Goal: Task Accomplishment & Management: Manage account settings

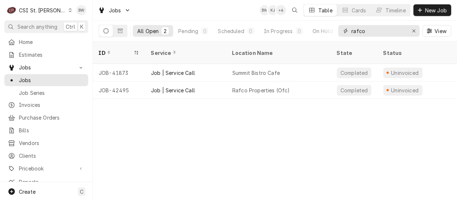
drag, startPoint x: 373, startPoint y: 33, endPoint x: 345, endPoint y: 30, distance: 28.4
click at [345, 30] on div "rafco" at bounding box center [378, 31] width 81 height 12
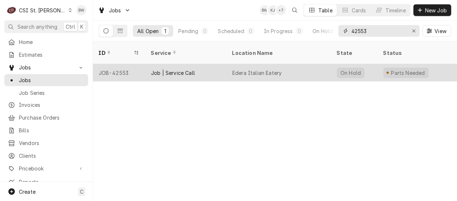
type input "42553"
click at [124, 64] on div "JOB-42553" at bounding box center [119, 72] width 52 height 17
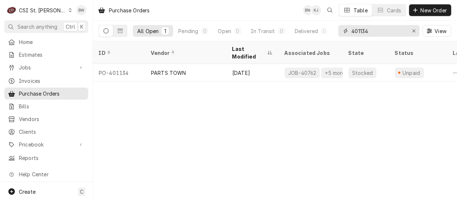
click at [375, 34] on input "401134" at bounding box center [378, 31] width 54 height 12
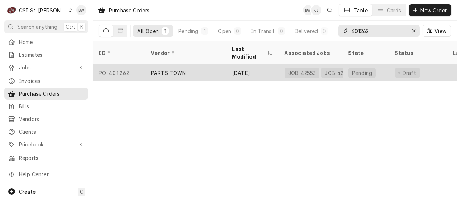
type input "401262"
click at [134, 64] on div "PO-401262" at bounding box center [119, 72] width 52 height 17
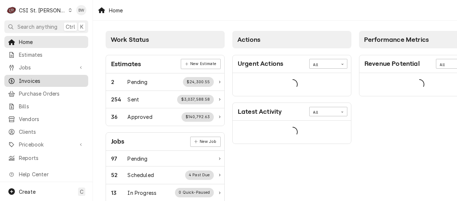
click at [26, 79] on span "Invoices" at bounding box center [52, 81] width 66 height 8
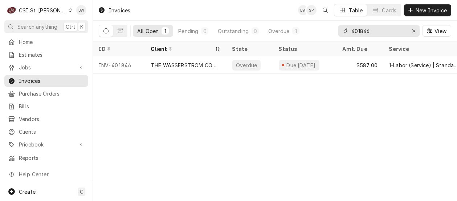
drag, startPoint x: 376, startPoint y: 32, endPoint x: 342, endPoint y: 30, distance: 34.1
click at [342, 30] on div "401846" at bounding box center [378, 31] width 81 height 12
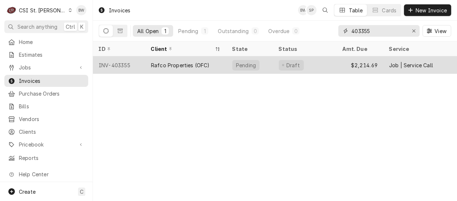
type input "403355"
click at [117, 61] on div "INV-403355" at bounding box center [119, 64] width 52 height 17
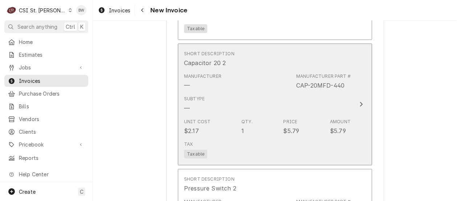
scroll to position [1524, 0]
drag, startPoint x: 344, startPoint y: 69, endPoint x: 293, endPoint y: 67, distance: 50.9
click at [293, 70] on div "Manufacturer — Manufacturer Part # CAP-20MFD-440" at bounding box center [267, 81] width 167 height 22
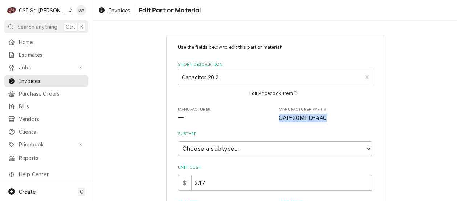
drag, startPoint x: 324, startPoint y: 119, endPoint x: 277, endPoint y: 119, distance: 47.2
click at [279, 119] on span "CAP-20MFD-440" at bounding box center [325, 118] width 93 height 9
drag, startPoint x: 277, startPoint y: 119, endPoint x: 281, endPoint y: 119, distance: 4.4
copy span "CAP-20MFD-440"
type textarea "x"
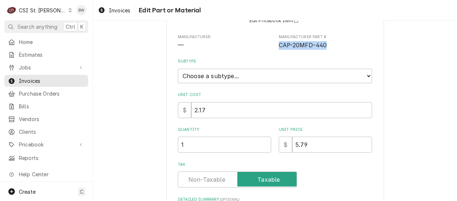
scroll to position [109, 0]
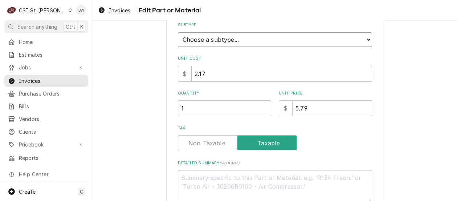
click at [225, 41] on select "Choose a subtype... [#2-DUAL] AFTERHRS-WH-CHG-2 [#2-DUAL] BEV-EQUIP [#2-DUAL] B…" at bounding box center [275, 39] width 194 height 15
select select "1"
click at [178, 32] on select "Choose a subtype... [#2-DUAL] AFTERHRS-WH-CHG-2 [#2-DUAL] BEV-EQUIP [#2-DUAL] B…" at bounding box center [275, 39] width 194 height 15
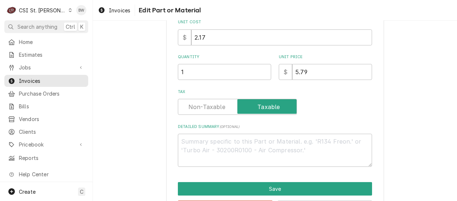
scroll to position [173, 0]
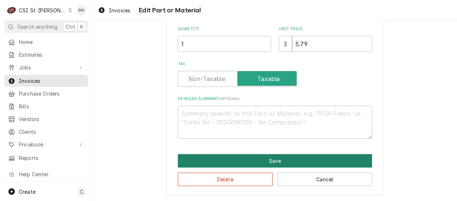
click at [244, 159] on button "Save" at bounding box center [275, 160] width 194 height 13
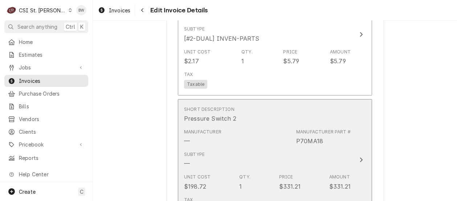
scroll to position [1578, 0]
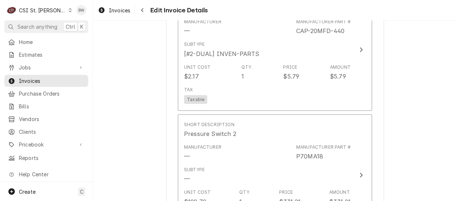
type textarea "x"
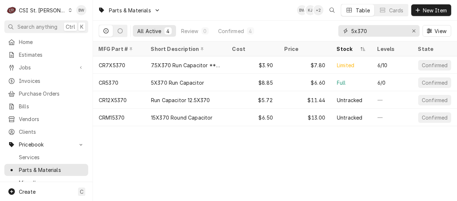
drag, startPoint x: 368, startPoint y: 30, endPoint x: 339, endPoint y: 35, distance: 29.0
click at [339, 35] on div "5x370" at bounding box center [378, 31] width 81 height 12
paste input "CAP-20MFD-44"
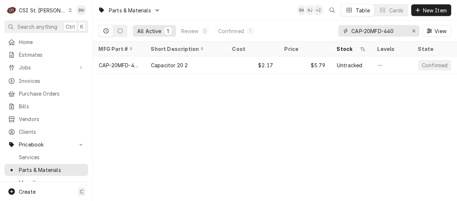
type input "CAP-20MFD-440"
click at [126, 65] on div "CAP-20MFD-440" at bounding box center [119, 65] width 41 height 8
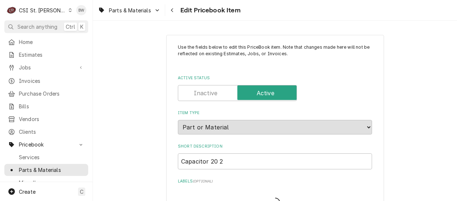
type textarea "x"
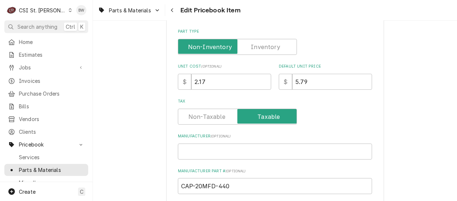
scroll to position [218, 0]
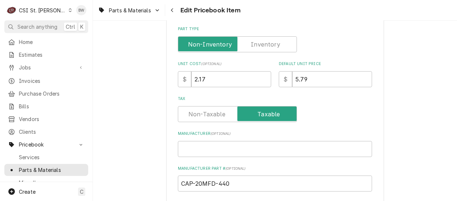
click at [262, 40] on label "Part Type" at bounding box center [237, 44] width 119 height 16
click at [262, 40] on input "Part Type" at bounding box center [237, 44] width 112 height 16
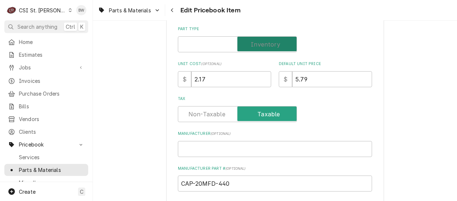
checkbox input "true"
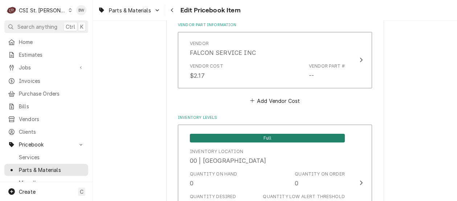
scroll to position [508, 0]
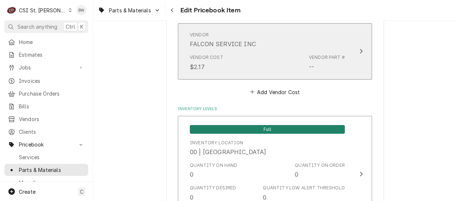
click at [273, 56] on div "Vendor Cost $2.17 Vendor Part # --" at bounding box center [267, 62] width 155 height 22
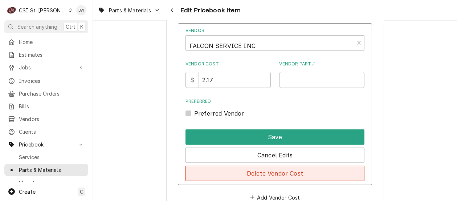
click at [273, 171] on button "Delete Vendor Cost" at bounding box center [274, 172] width 179 height 15
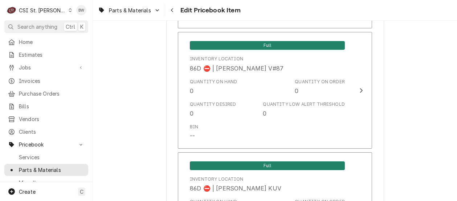
scroll to position [6165, 0]
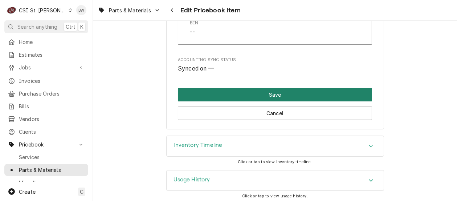
click at [244, 88] on button "Save" at bounding box center [275, 94] width 194 height 13
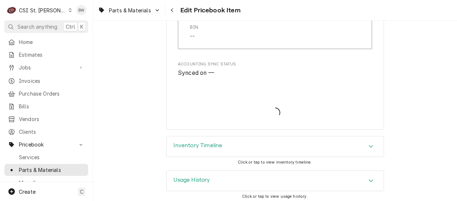
type textarea "x"
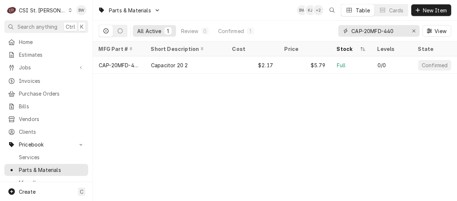
click at [415, 32] on div "Erase input" at bounding box center [413, 30] width 7 height 7
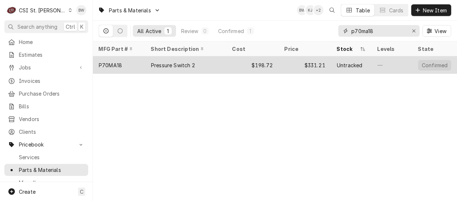
type input "p70ma18"
click at [124, 65] on div "P70MA18" at bounding box center [119, 64] width 52 height 17
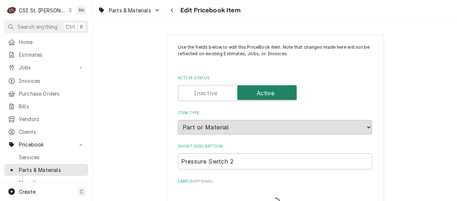
type textarea "x"
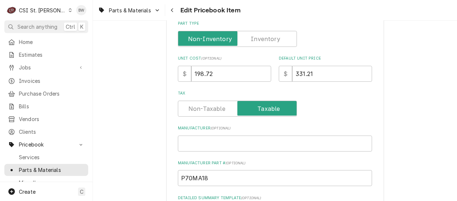
scroll to position [218, 0]
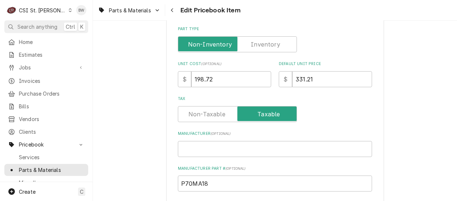
click at [263, 46] on label "Part Type" at bounding box center [237, 44] width 119 height 16
click at [263, 46] on input "Part Type" at bounding box center [237, 44] width 112 height 16
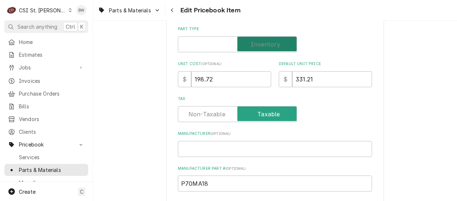
checkbox input "true"
type textarea "x"
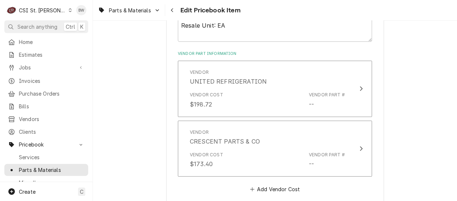
scroll to position [472, 0]
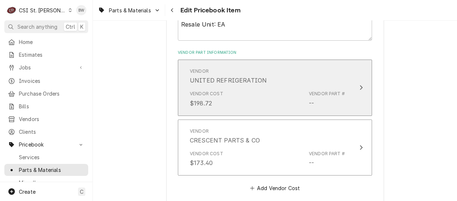
click at [245, 93] on div "Vendor Cost $198.72 Vendor Part # --" at bounding box center [267, 98] width 155 height 22
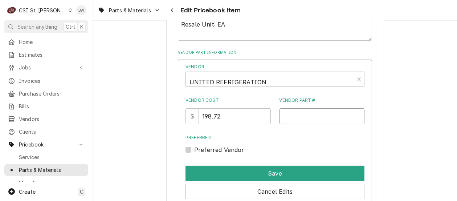
click at [292, 113] on input "Vendor Part #" at bounding box center [321, 116] width 85 height 16
drag, startPoint x: 318, startPoint y: 116, endPoint x: 267, endPoint y: 117, distance: 51.5
click at [267, 117] on div "Vendor Cost $ 198.72 Vendor Part # P70MA18" at bounding box center [274, 110] width 179 height 27
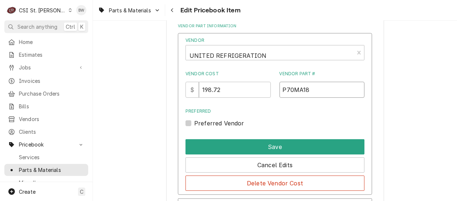
scroll to position [544, 0]
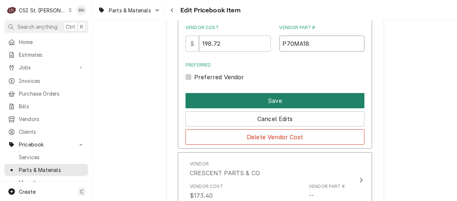
type input "P70MA18"
click at [258, 101] on button "Save" at bounding box center [274, 100] width 179 height 15
type textarea "x"
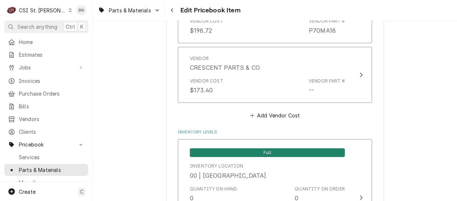
scroll to position [438, 0]
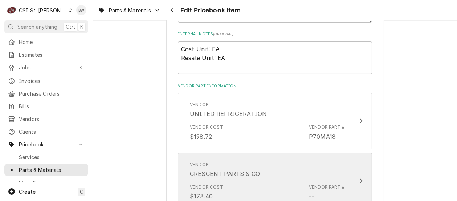
click at [269, 159] on div "Vendor CRESCENT PARTS & CO" at bounding box center [267, 169] width 155 height 22
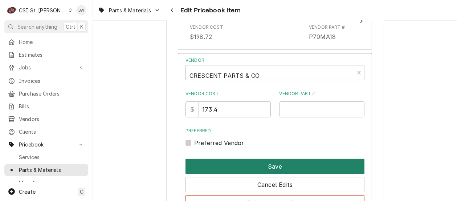
scroll to position [547, 0]
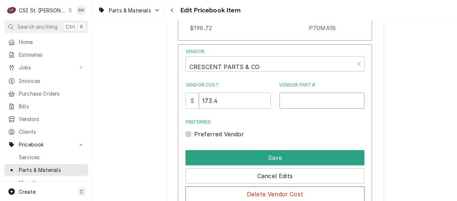
click at [286, 98] on input "Vendor Part #" at bounding box center [321, 101] width 85 height 16
paste input "P70MA18"
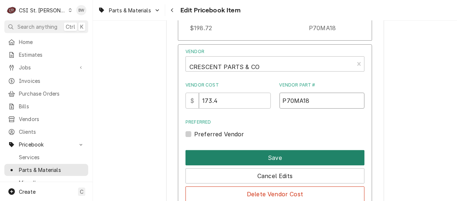
type input "P70MA18"
click at [268, 156] on button "Save" at bounding box center [274, 157] width 179 height 15
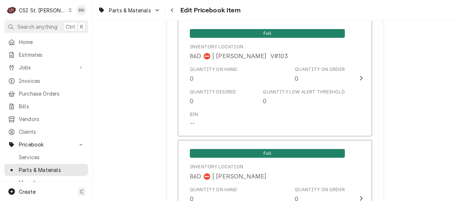
scroll to position [6284, 0]
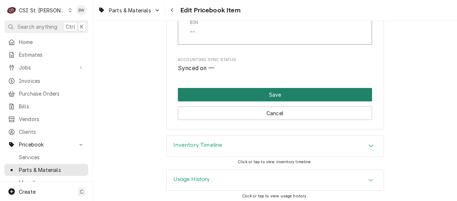
click at [216, 94] on button "Save" at bounding box center [275, 94] width 194 height 13
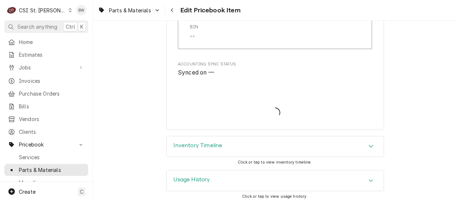
type textarea "x"
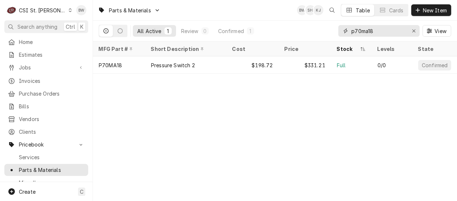
drag, startPoint x: 382, startPoint y: 33, endPoint x: 335, endPoint y: 35, distance: 47.2
click at [335, 35] on div "All Active 1 Review 0 Confirmed 1 p70ma18 View" at bounding box center [275, 31] width 352 height 20
paste input "HCT-3022"
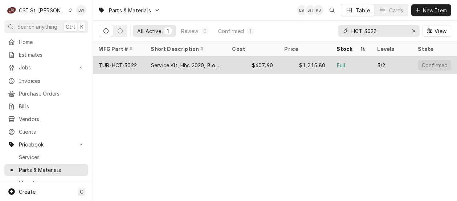
type input "HCT-3022"
click at [139, 63] on div "TUR-HCT-3022" at bounding box center [119, 64] width 52 height 17
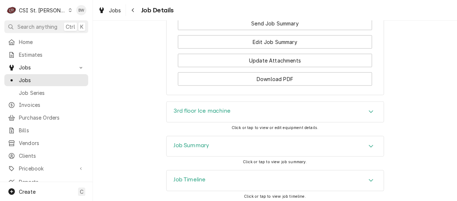
scroll to position [1211, 0]
click at [185, 175] on h3 "Job Timeline" at bounding box center [190, 178] width 32 height 7
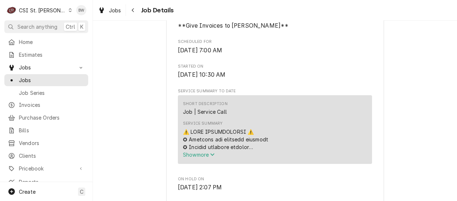
scroll to position [392, 0]
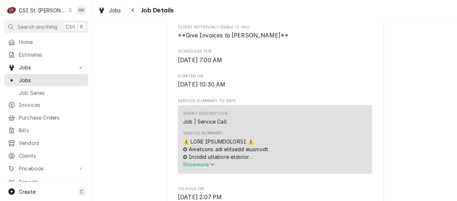
click at [206, 161] on span "Show more" at bounding box center [199, 164] width 32 height 6
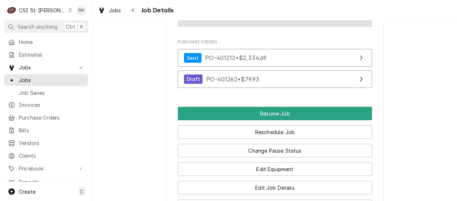
scroll to position [1488, 0]
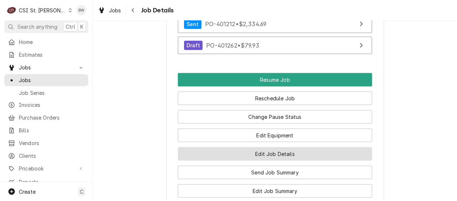
click at [229, 147] on button "Edit Job Details" at bounding box center [275, 153] width 194 height 13
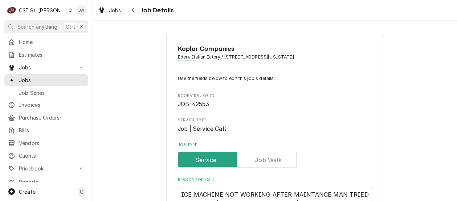
type textarea "x"
click at [136, 11] on div "Navigate back" at bounding box center [133, 10] width 7 height 7
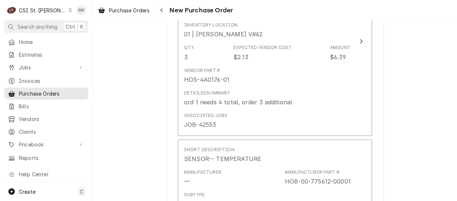
scroll to position [399, 0]
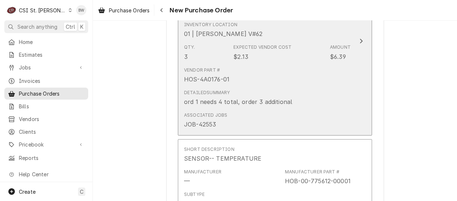
drag, startPoint x: 286, startPoint y: 101, endPoint x: 187, endPoint y: 101, distance: 99.1
click at [187, 101] on div "Detailed Summary ord 1 needs 4 total, order 3 additional" at bounding box center [267, 97] width 167 height 22
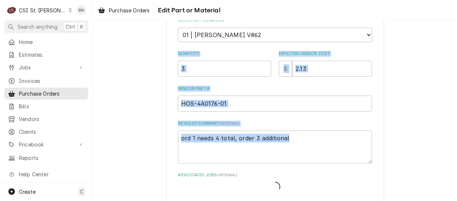
scroll to position [194, 0]
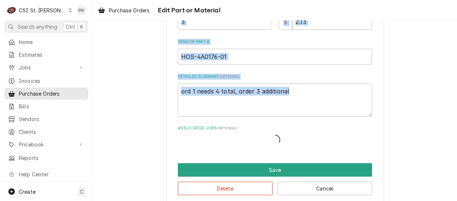
drag, startPoint x: 286, startPoint y: 90, endPoint x: 171, endPoint y: 90, distance: 115.0
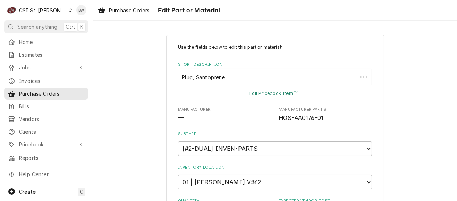
drag, startPoint x: 171, startPoint y: 90, endPoint x: 295, endPoint y: 95, distance: 124.2
click at [295, 95] on button "Edit Pricebook Item" at bounding box center [275, 93] width 54 height 9
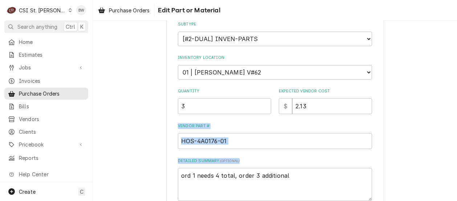
scroll to position [145, 0]
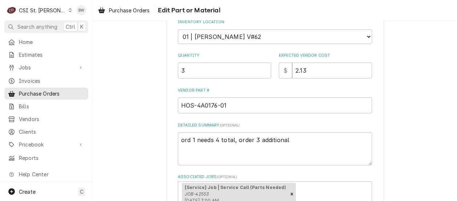
click at [145, 73] on div "Use the fields below to edit this part or material: Short Description Plug, San…" at bounding box center [275, 76] width 364 height 386
drag, startPoint x: 230, startPoint y: 104, endPoint x: 155, endPoint y: 102, distance: 75.9
click at [155, 102] on div "Use the fields below to edit this part or material: Short Description Plug, San…" at bounding box center [275, 76] width 364 height 386
type textarea "x"
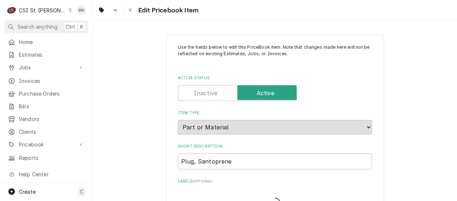
type textarea "x"
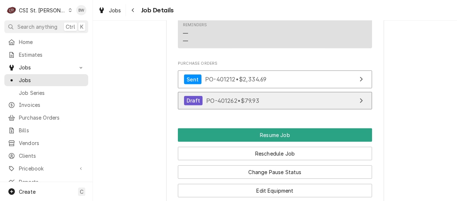
scroll to position [1016, 0]
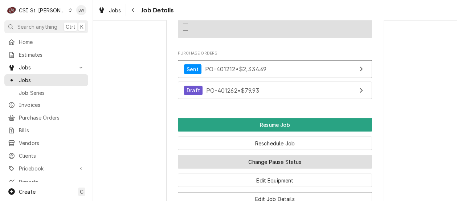
click at [238, 155] on button "Change Pause Status" at bounding box center [275, 161] width 194 height 13
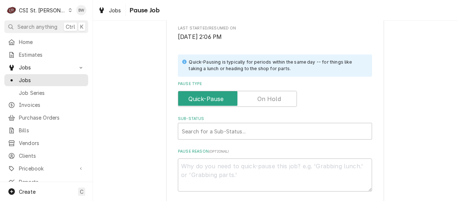
scroll to position [145, 0]
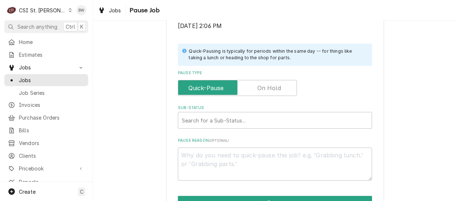
click at [263, 87] on label "Pause Type" at bounding box center [237, 88] width 119 height 16
click at [263, 87] on input "Pause Type" at bounding box center [237, 88] width 112 height 16
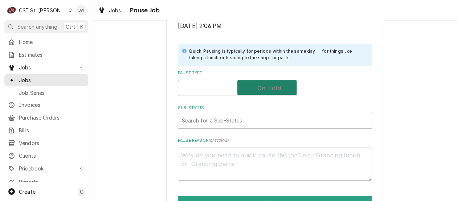
checkbox input "true"
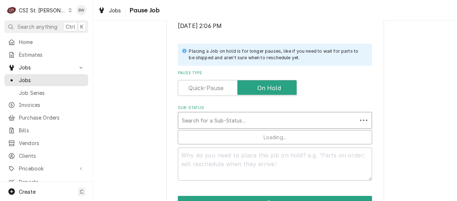
click at [207, 119] on div "Sub-Status" at bounding box center [268, 120] width 172 height 13
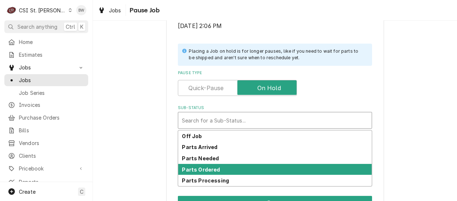
click at [199, 168] on strong "Parts Ordered" at bounding box center [201, 169] width 38 height 6
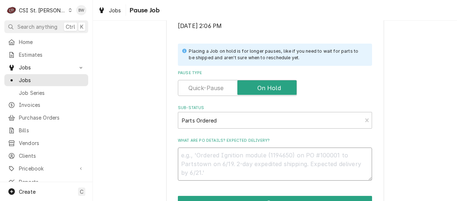
click at [200, 153] on textarea "What are PO details? Expected delivery?" at bounding box center [275, 163] width 194 height 33
type textarea "x"
type textarea "P"
type textarea "x"
type textarea "Po"
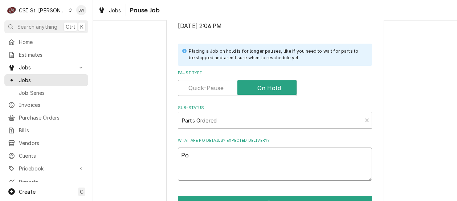
type textarea "x"
type textarea "Po"
type textarea "x"
type textarea "Po 4"
type textarea "x"
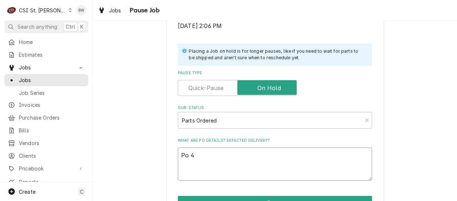
type textarea "Po 40"
type textarea "x"
type textarea "Po 401"
type textarea "x"
type textarea "Po 4012"
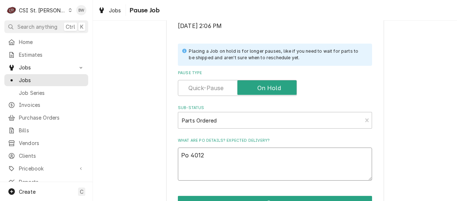
type textarea "x"
type textarea "Po 40126"
type textarea "x"
type textarea "Po 401262"
type textarea "x"
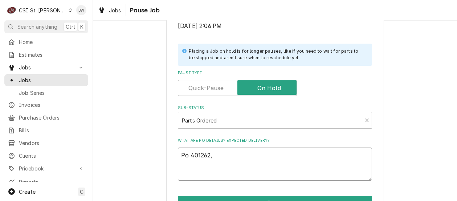
type textarea "Po 401262,"
type textarea "x"
type textarea "Po 401262, n"
type textarea "x"
type textarea "Po 401262, ne"
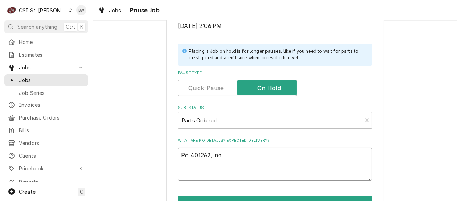
type textarea "x"
type textarea "Po 401262, nee"
type textarea "x"
type textarea "Po 401262, need"
type textarea "x"
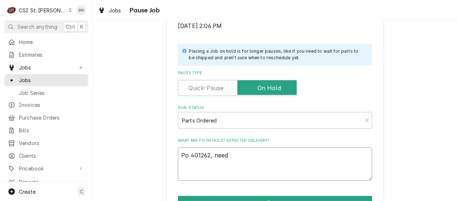
type textarea "Po 401262, needs"
type textarea "x"
type textarea "Po 401262, needs"
type textarea "x"
type textarea "Po 401262, needs 3"
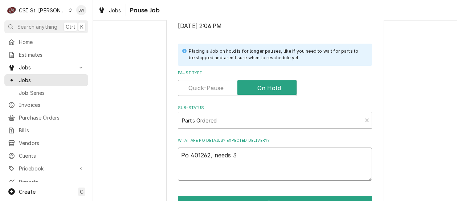
type textarea "x"
type textarea "Po 401262, needs 3 a"
type textarea "x"
type textarea "Po 401262, needs 3 ad"
type textarea "x"
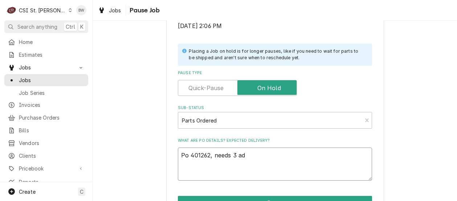
type textarea "Po 401262, needs 3 add"
type textarea "x"
type textarea "Po 401262, needs 3 addi"
type textarea "x"
type textarea "Po 401262, needs 3 additi"
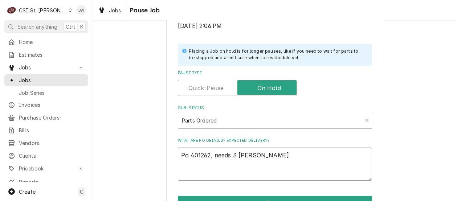
type textarea "x"
type textarea "Po 401262, needs 3 additio"
type textarea "x"
type textarea "Po 401262, needs 3 addition"
type textarea "x"
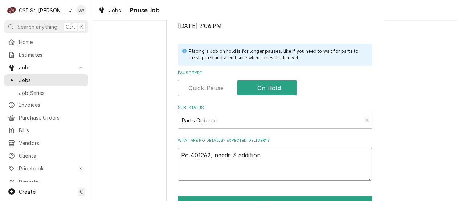
type textarea "Po 401262, needs 3 additiona"
type textarea "x"
type textarea "Po 401262, needs 3 additional"
type textarea "x"
type textarea "Po 401262, needs 3 additional"
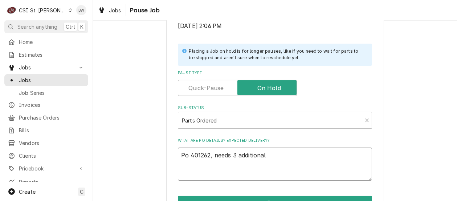
paste textarea "HOS-4A0176-01"
type textarea "x"
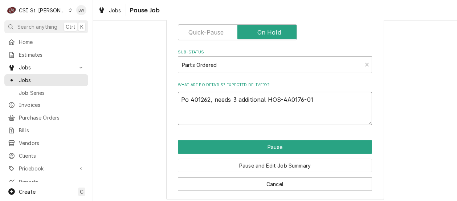
scroll to position [206, 0]
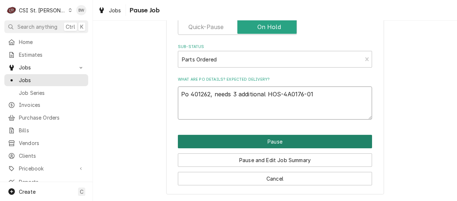
type textarea "Po 401262, needs 3 additional HOS-4A0176-01"
click at [256, 140] on button "Pause" at bounding box center [275, 141] width 194 height 13
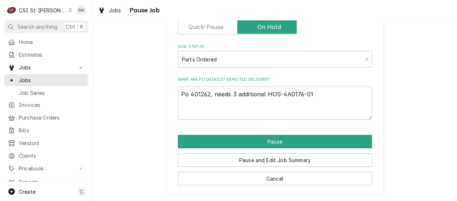
type textarea "x"
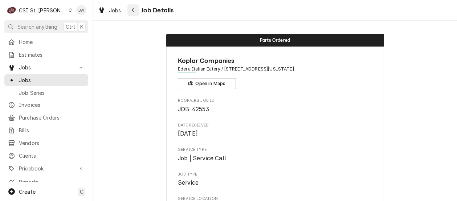
click at [130, 13] on div "Navigate back" at bounding box center [133, 10] width 7 height 7
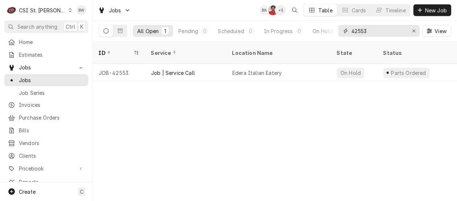
drag, startPoint x: 374, startPoint y: 30, endPoint x: 344, endPoint y: 31, distance: 30.1
click at [344, 31] on div "42553" at bounding box center [378, 31] width 81 height 12
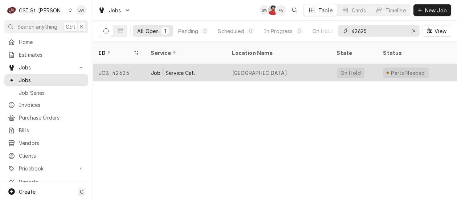
type input "42625"
click at [128, 64] on div "JOB-42625" at bounding box center [119, 72] width 52 height 17
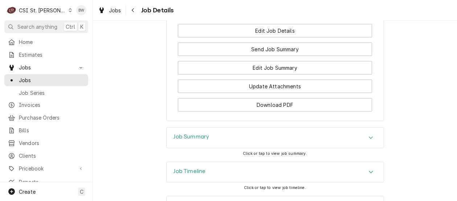
scroll to position [1069, 0]
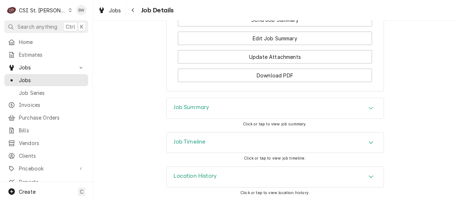
click at [193, 112] on div "Job Summary" at bounding box center [192, 108] width 36 height 9
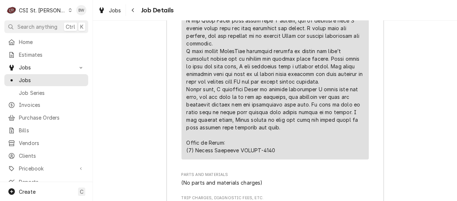
scroll to position [1903, 0]
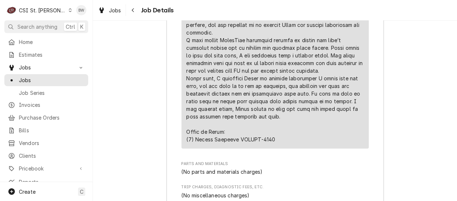
drag, startPoint x: 274, startPoint y: 148, endPoint x: 246, endPoint y: 149, distance: 28.0
drag, startPoint x: 246, startPoint y: 149, endPoint x: 251, endPoint y: 148, distance: 5.3
copy div "⚠️ 𝗙𝗢𝗥𝗠 𝗜𝗡𝗦𝗧𝗥𝗨𝗖𝗧𝗜𝗢𝗡𝗦 ⚠️ ✪ 𝗖𝗼𝗺𝗽𝗹𝗲𝘁𝗲 𝗮𝗹𝗹 𝗿𝗲𝗹𝗲𝘃𝗮𝗻𝘁 𝘀𝗲𝗰𝘁𝗶𝗼𝗻𝘀 ✪ 𝗣𝗿𝗼𝘃𝗶𝗱𝗲 𝗱𝗲𝘁𝗮𝗶𝗹𝗲𝗱 𝗮𝗻𝘀…"
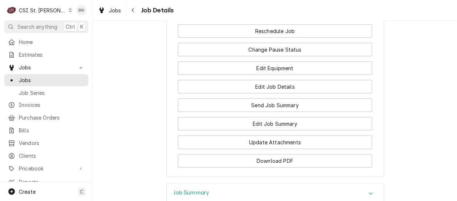
scroll to position [975, 0]
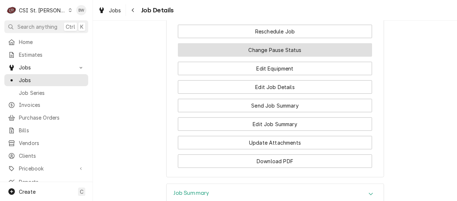
click at [292, 57] on button "Change Pause Status" at bounding box center [275, 49] width 194 height 13
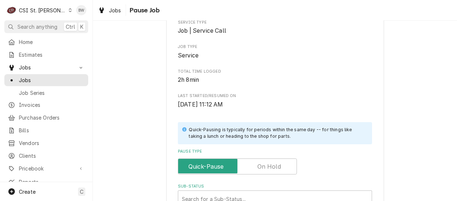
scroll to position [145, 0]
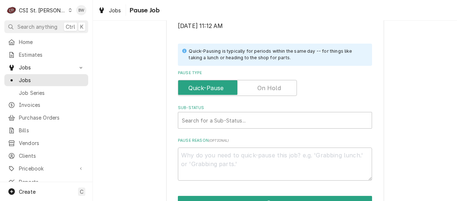
click at [270, 87] on label "Pause Type" at bounding box center [237, 88] width 119 height 16
click at [270, 87] on input "Pause Type" at bounding box center [237, 88] width 112 height 16
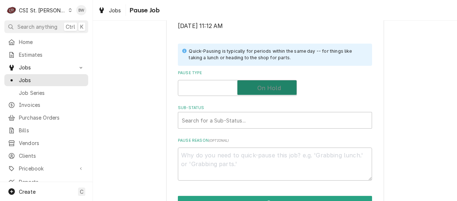
checkbox input "true"
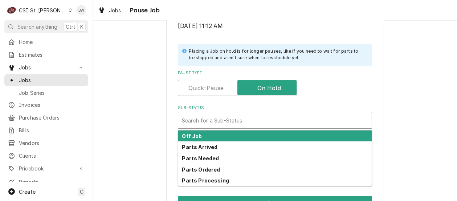
click at [209, 121] on div "Sub-Status" at bounding box center [275, 120] width 186 height 13
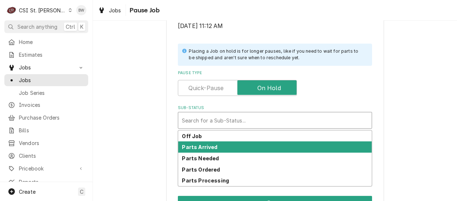
click at [205, 148] on strong "Parts Arrived" at bounding box center [200, 147] width 36 height 6
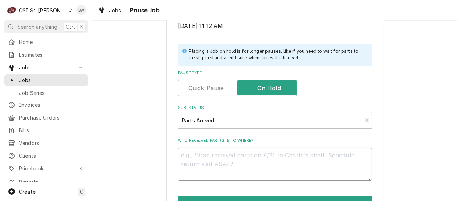
click at [190, 157] on textarea "Who received part(s) & to where?" at bounding box center [275, 163] width 194 height 33
type textarea "x"
type textarea "H"
type textarea "x"
type textarea "HC"
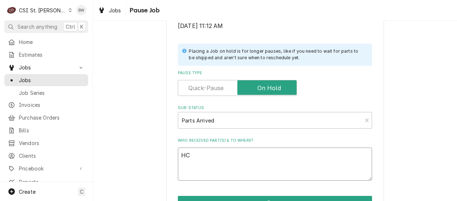
type textarea "x"
type textarea "HCT"
type textarea "x"
type textarea "HCT-"
type textarea "x"
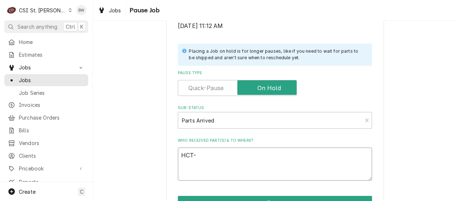
type textarea "HCT-3"
type textarea "x"
type textarea "HCT-30"
type textarea "x"
type textarea "HCT-302"
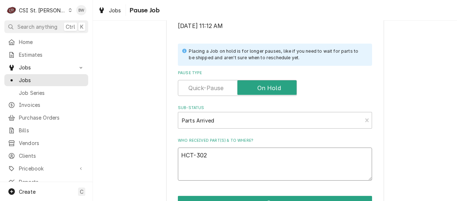
type textarea "x"
type textarea "HCT-3022"
type textarea "x"
type textarea "HCT-3022 f"
type textarea "x"
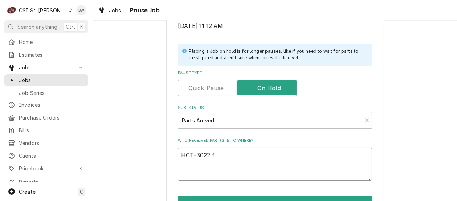
type textarea "HCT-3022 fr"
type textarea "x"
type textarea "HCT-3022 fro"
type textarea "x"
type textarea "HCT-3022 from"
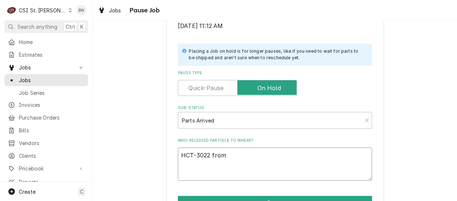
type textarea "x"
type textarea "HCT-3022 from s"
type textarea "x"
type textarea "HCT-3022 from st"
type textarea "x"
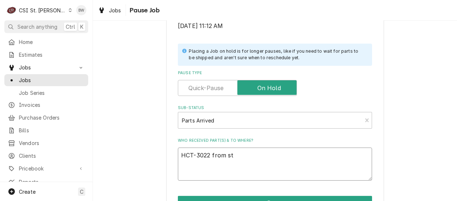
type textarea "HCT-3022 from sto"
type textarea "x"
type textarea "HCT-3022 from stoc"
type textarea "x"
type textarea "HCT-3022 from stock"
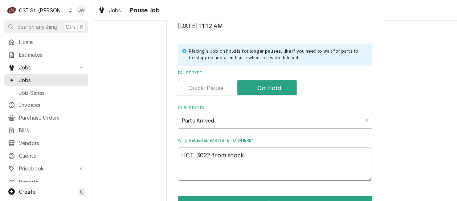
type textarea "x"
type textarea "HCT-3022 from stock"
type textarea "x"
type textarea "HCT-3022 from stock o"
type textarea "x"
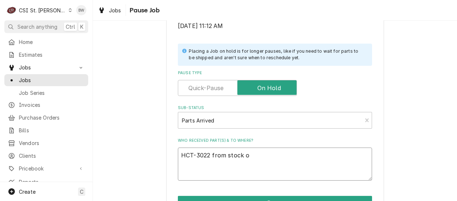
type textarea "HCT-3022 from stock on"
type textarea "x"
type textarea "HCT-3022 from stock on"
type textarea "x"
type textarea "HCT-3022 from stock on M"
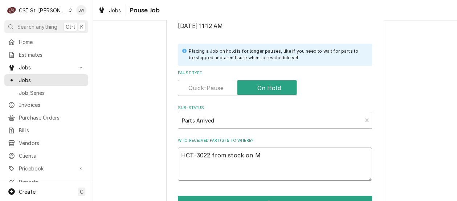
type textarea "x"
type textarea "HCT-3022 from stock on Ma"
type textarea "x"
type textarea "HCT-3022 from stock on Mat"
type textarea "x"
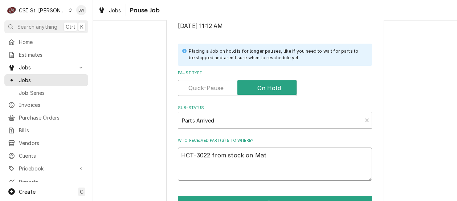
type textarea "HCT-3022 from stock on Matt"
type textarea "x"
type textarea "HCT-3022 from stock on Matt"
type textarea "x"
type textarea "HCT-3022 from stock on Matt F"
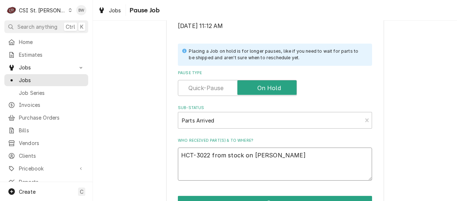
type textarea "x"
type textarea "HCT-3022 from stock on Matt F"
type textarea "x"
type textarea "HCT-3022 from stock on Matt F s"
type textarea "x"
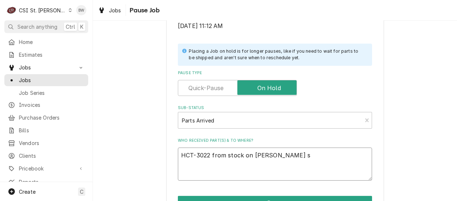
type textarea "HCT-3022 from stock on Matt F sh"
type textarea "x"
type textarea "HCT-3022 from stock on Matt F she"
type textarea "x"
type textarea "HCT-3022 from stock on Matt F shel"
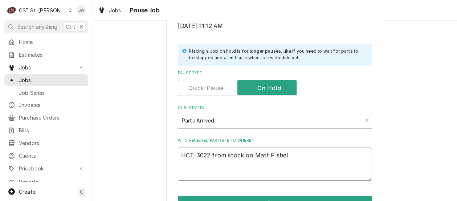
type textarea "x"
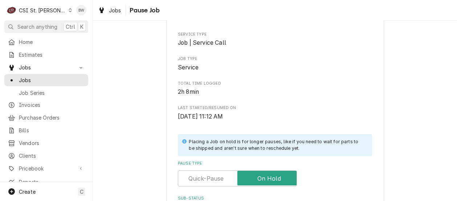
scroll to position [206, 0]
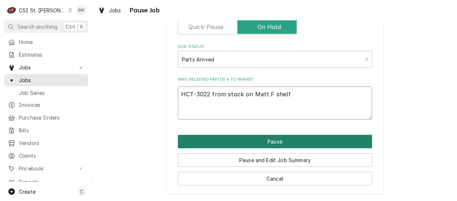
type textarea "HCT-3022 from stock on Matt F shelf"
click at [265, 140] on button "Pause" at bounding box center [275, 141] width 194 height 13
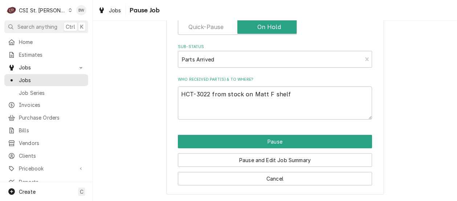
type textarea "x"
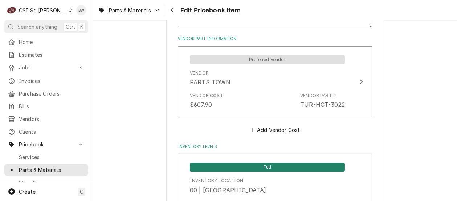
scroll to position [472, 0]
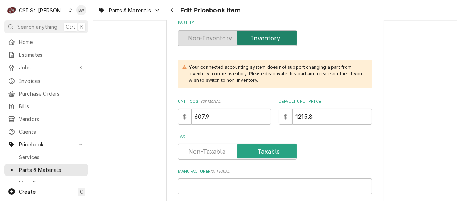
scroll to position [218, 0]
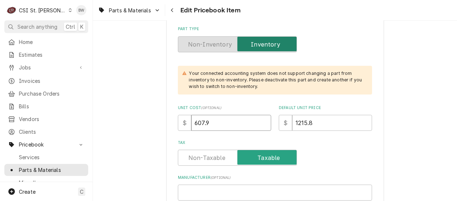
drag, startPoint x: 213, startPoint y: 120, endPoint x: 175, endPoint y: 122, distance: 37.4
click at [178, 122] on div "$ 607.9" at bounding box center [224, 123] width 93 height 16
type textarea "x"
type input "6"
type textarea "x"
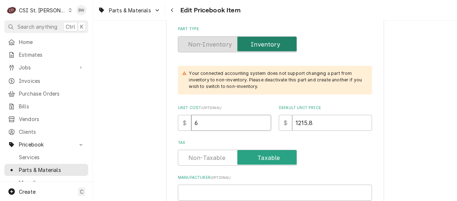
type input "62"
type textarea "x"
type input "621"
type textarea "x"
type input "621.1"
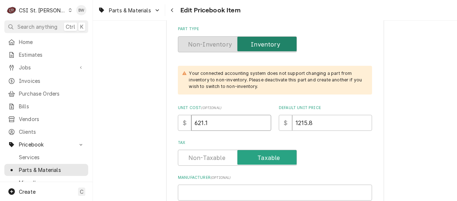
type textarea "x"
type input "621.12"
drag, startPoint x: 312, startPoint y: 120, endPoint x: 279, endPoint y: 123, distance: 33.9
click at [279, 123] on div "$ 1215.8" at bounding box center [325, 123] width 93 height 16
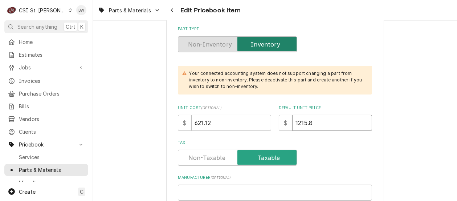
type textarea "x"
type input "1"
type textarea "x"
type input "12"
type textarea "x"
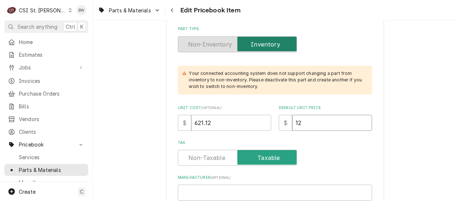
type input "124"
type textarea "x"
type input "1242"
type textarea "x"
type input "1242.24"
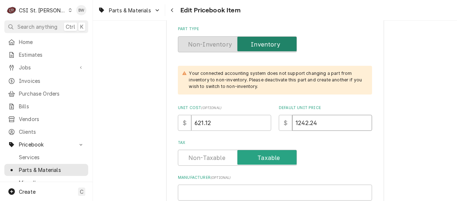
type textarea "x"
type input "1242.24"
click at [314, 140] on label "Tax" at bounding box center [275, 143] width 194 height 6
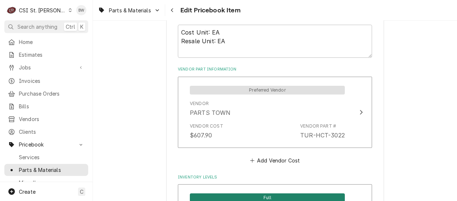
scroll to position [508, 0]
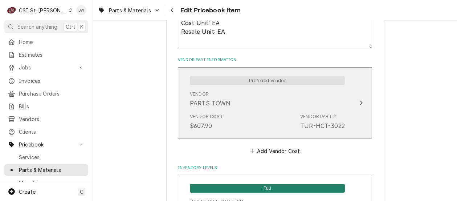
click at [263, 113] on div "Vendor Cost $607.90 Vendor Part # TUR-HCT-3022" at bounding box center [267, 121] width 155 height 22
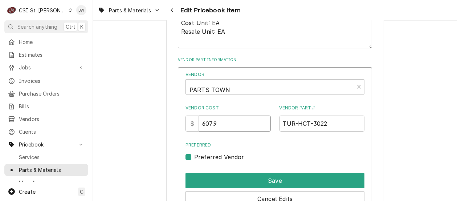
drag, startPoint x: 235, startPoint y: 122, endPoint x: 190, endPoint y: 125, distance: 44.7
click at [191, 126] on div "$ 607.9" at bounding box center [227, 123] width 85 height 16
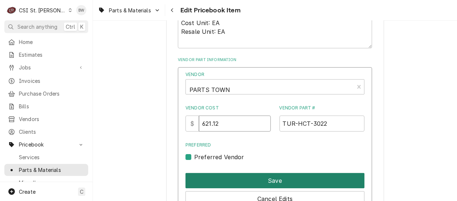
type input "621.12"
click at [259, 176] on button "Save" at bounding box center [274, 180] width 179 height 15
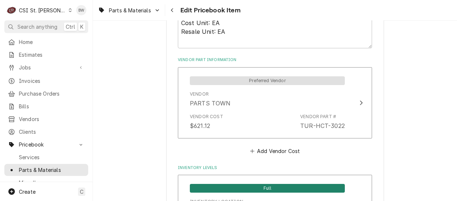
scroll to position [6284, 0]
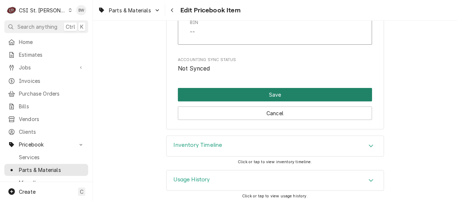
click at [259, 91] on button "Save" at bounding box center [275, 94] width 194 height 13
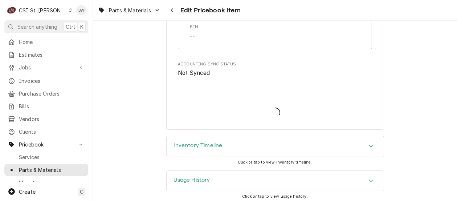
type textarea "x"
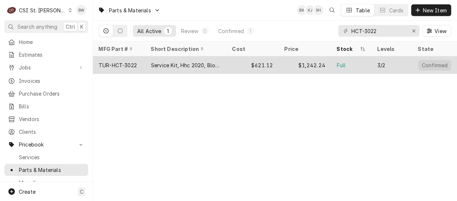
click at [207, 64] on div "Service Kit, Hhc 2020, Blower Motor" at bounding box center [186, 65] width 70 height 8
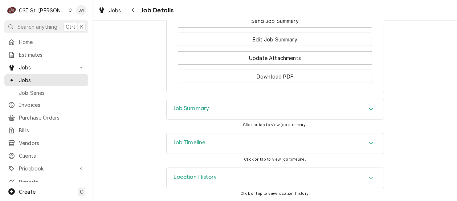
scroll to position [1060, 0]
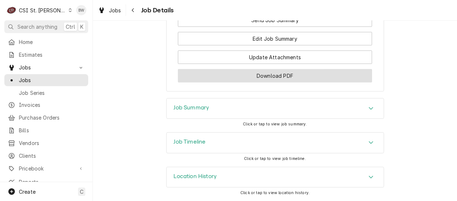
click at [228, 75] on button "Download PDF" at bounding box center [275, 75] width 194 height 13
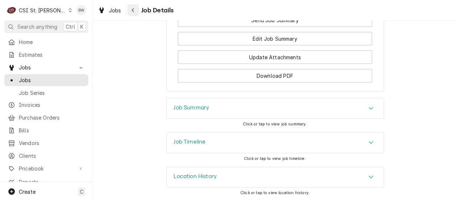
click at [137, 10] on button "Navigate back" at bounding box center [133, 10] width 12 height 12
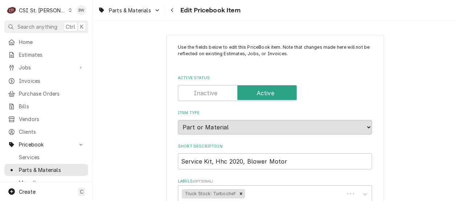
type textarea "x"
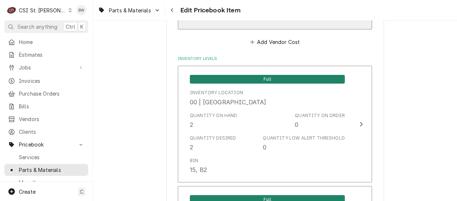
scroll to position [653, 0]
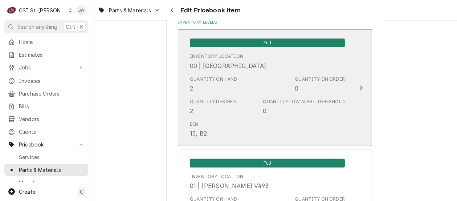
click at [243, 92] on div "Quantity on Hand 2 Quantity on Order 0" at bounding box center [267, 84] width 155 height 22
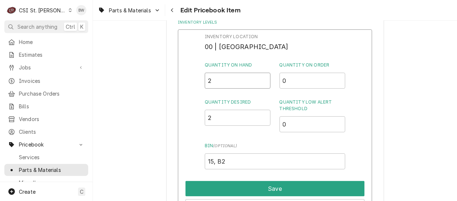
drag, startPoint x: 223, startPoint y: 82, endPoint x: 198, endPoint y: 81, distance: 24.7
click at [198, 81] on div "Inventory Location 00 | STL WAREHOUSE Quantity on Hand 2 Quantity on Order 0 Qu…" at bounding box center [275, 123] width 194 height 189
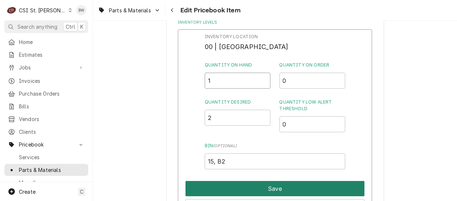
type input "1"
click at [262, 183] on button "Save" at bounding box center [274, 188] width 179 height 15
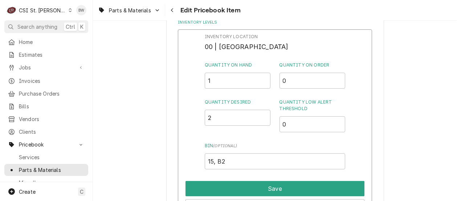
type textarea "x"
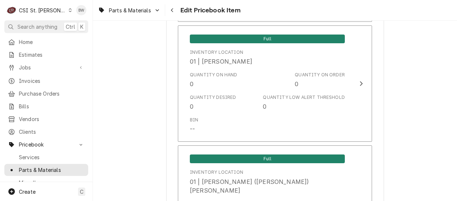
scroll to position [1996, 0]
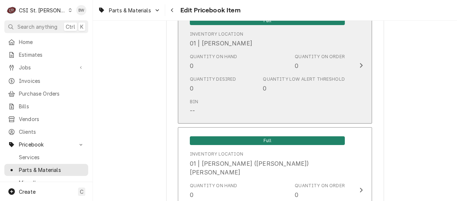
click at [230, 105] on div "Bin --" at bounding box center [267, 106] width 155 height 22
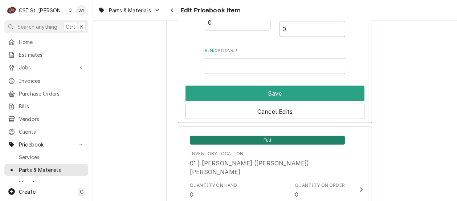
scroll to position [2032, 0]
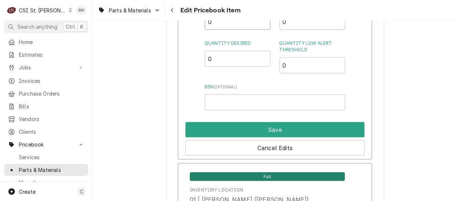
drag, startPoint x: 216, startPoint y: 26, endPoint x: 205, endPoint y: 26, distance: 11.6
click at [205, 26] on input "0" at bounding box center [238, 22] width 66 height 16
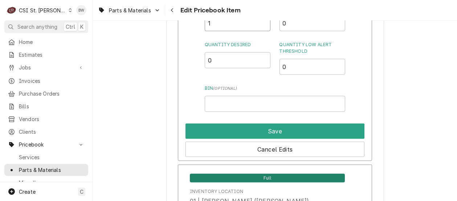
type input "1"
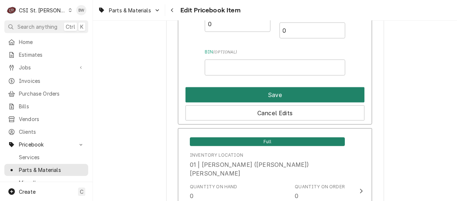
click at [264, 92] on button "Save" at bounding box center [274, 94] width 179 height 15
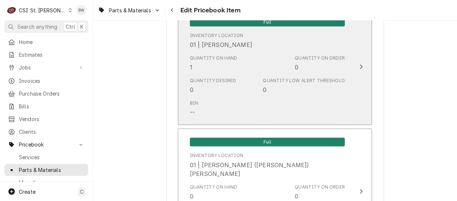
scroll to position [6284, 0]
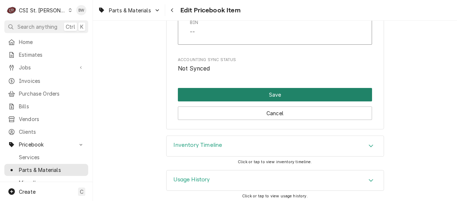
click at [258, 91] on button "Save" at bounding box center [275, 94] width 194 height 13
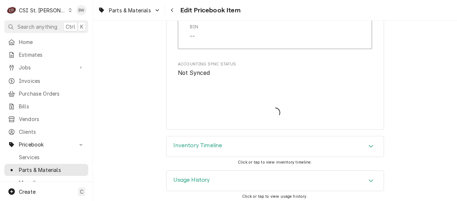
type textarea "x"
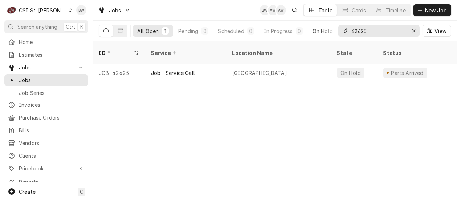
drag, startPoint x: 371, startPoint y: 30, endPoint x: 331, endPoint y: 29, distance: 39.6
click at [331, 30] on div "All Open 1 Pending 0 Scheduled 0 In Progress 0 On Hold 1 Completed 0 42625 View" at bounding box center [275, 31] width 352 height 20
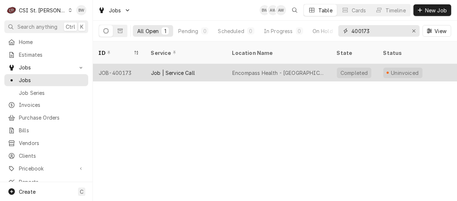
type input "400173"
click at [133, 65] on div "JOB-400173" at bounding box center [119, 72] width 52 height 17
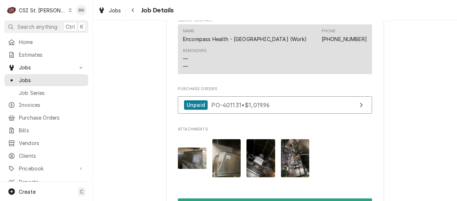
scroll to position [689, 0]
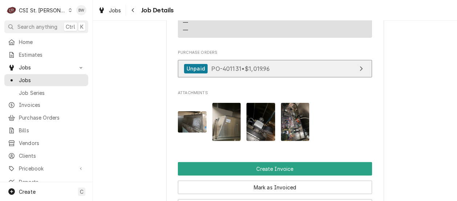
click at [227, 72] on span "PO-401131 • $1,019.96" at bounding box center [240, 68] width 58 height 7
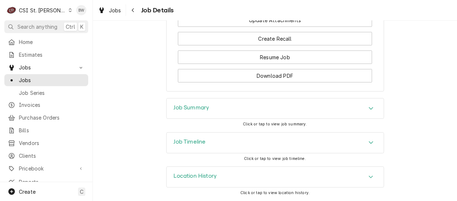
scroll to position [958, 0]
click at [188, 141] on h3 "Job Timeline" at bounding box center [190, 141] width 32 height 7
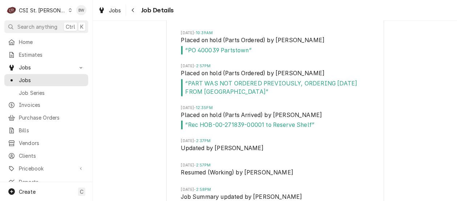
scroll to position [1321, 0]
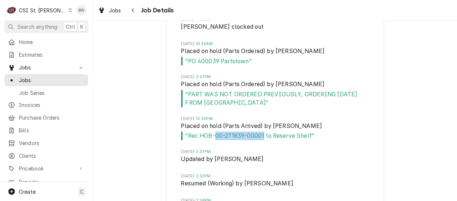
drag, startPoint x: 262, startPoint y: 146, endPoint x: 212, endPoint y: 148, distance: 50.1
click at [212, 140] on span "“ Rec HOB-00-271839-00001 to Reserve Shelf ”" at bounding box center [275, 135] width 188 height 9
drag, startPoint x: 212, startPoint y: 148, endPoint x: 222, endPoint y: 147, distance: 10.2
copy span "[PHONE_NUMBER]"
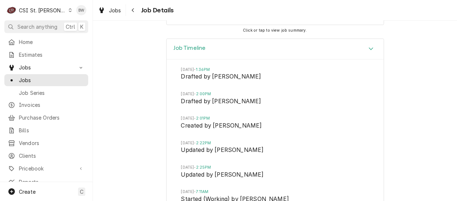
scroll to position [1030, 0]
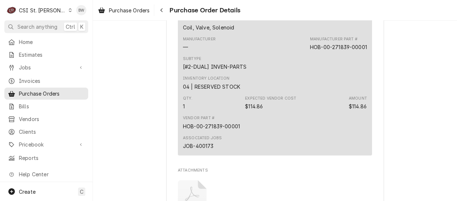
scroll to position [943, 0]
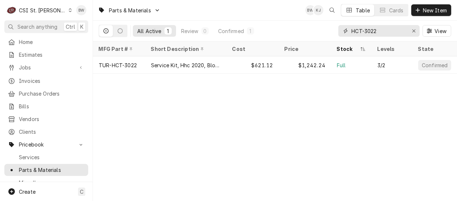
drag, startPoint x: 388, startPoint y: 32, endPoint x: 344, endPoint y: 31, distance: 43.5
click at [344, 31] on div "HCT-3022" at bounding box center [378, 31] width 81 height 12
paste input "[PHONE_NUMBER]"
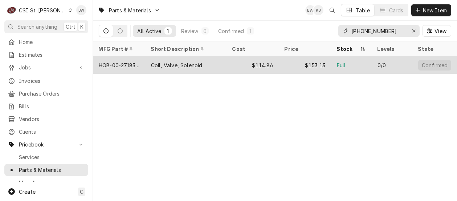
type input "[PHONE_NUMBER]"
click at [128, 65] on div "HOB-00-271839-00001" at bounding box center [119, 65] width 41 height 8
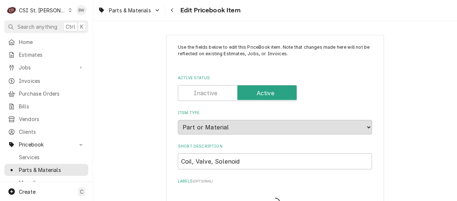
type textarea "x"
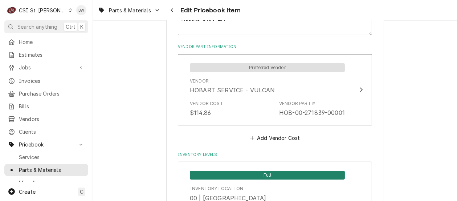
scroll to position [544, 0]
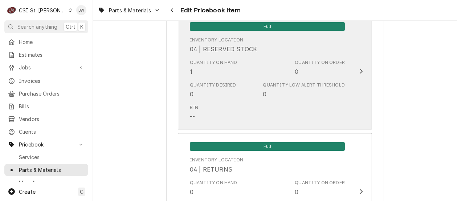
click at [232, 79] on div "Quantity Desired 0 Quantity Low Alert Threshold 0" at bounding box center [267, 90] width 155 height 22
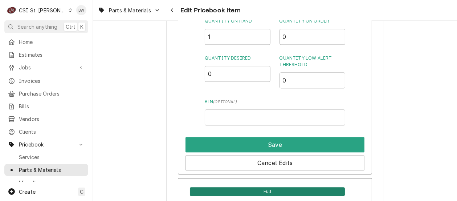
scroll to position [3846, 0]
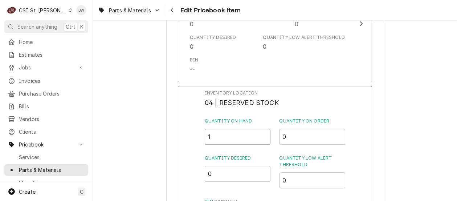
drag, startPoint x: 220, startPoint y: 132, endPoint x: 192, endPoint y: 133, distance: 27.2
click at [192, 133] on div "Inventory Location 04 | RESERVED STOCK Quantity on Hand 1 Quantity on Order 0 Q…" at bounding box center [275, 180] width 194 height 189
type input "0"
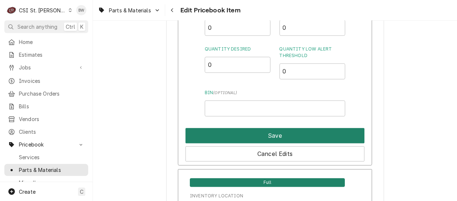
click at [245, 133] on button "Save" at bounding box center [274, 135] width 179 height 15
type textarea "x"
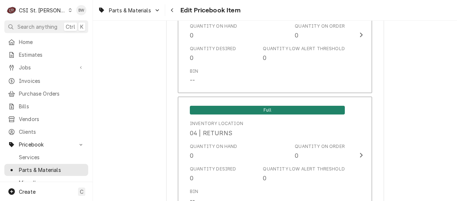
scroll to position [3882, 0]
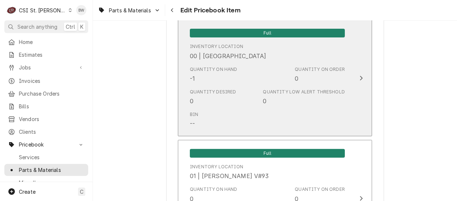
click at [233, 111] on div "Bin --" at bounding box center [267, 119] width 155 height 22
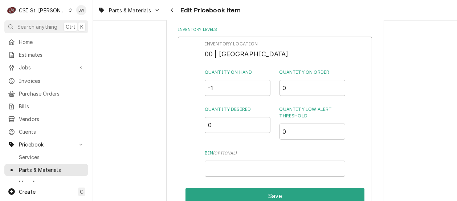
scroll to position [627, 0]
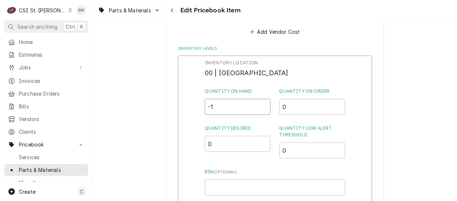
drag, startPoint x: 214, startPoint y: 106, endPoint x: 206, endPoint y: 106, distance: 8.4
click at [206, 106] on input "-1" at bounding box center [238, 107] width 66 height 16
type input "1"
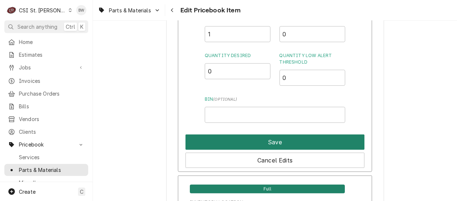
click at [254, 141] on button "Save" at bounding box center [274, 141] width 179 height 15
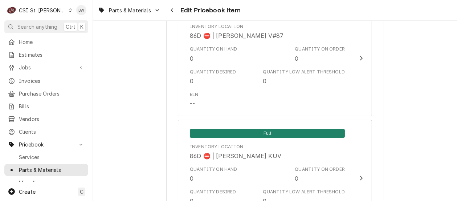
scroll to position [6284, 0]
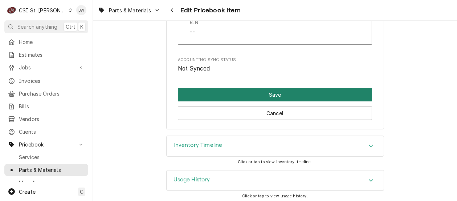
click at [241, 88] on button "Save" at bounding box center [275, 94] width 194 height 13
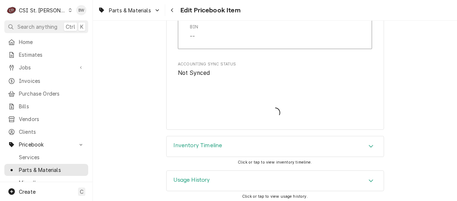
type textarea "x"
